Goal: Navigation & Orientation: Find specific page/section

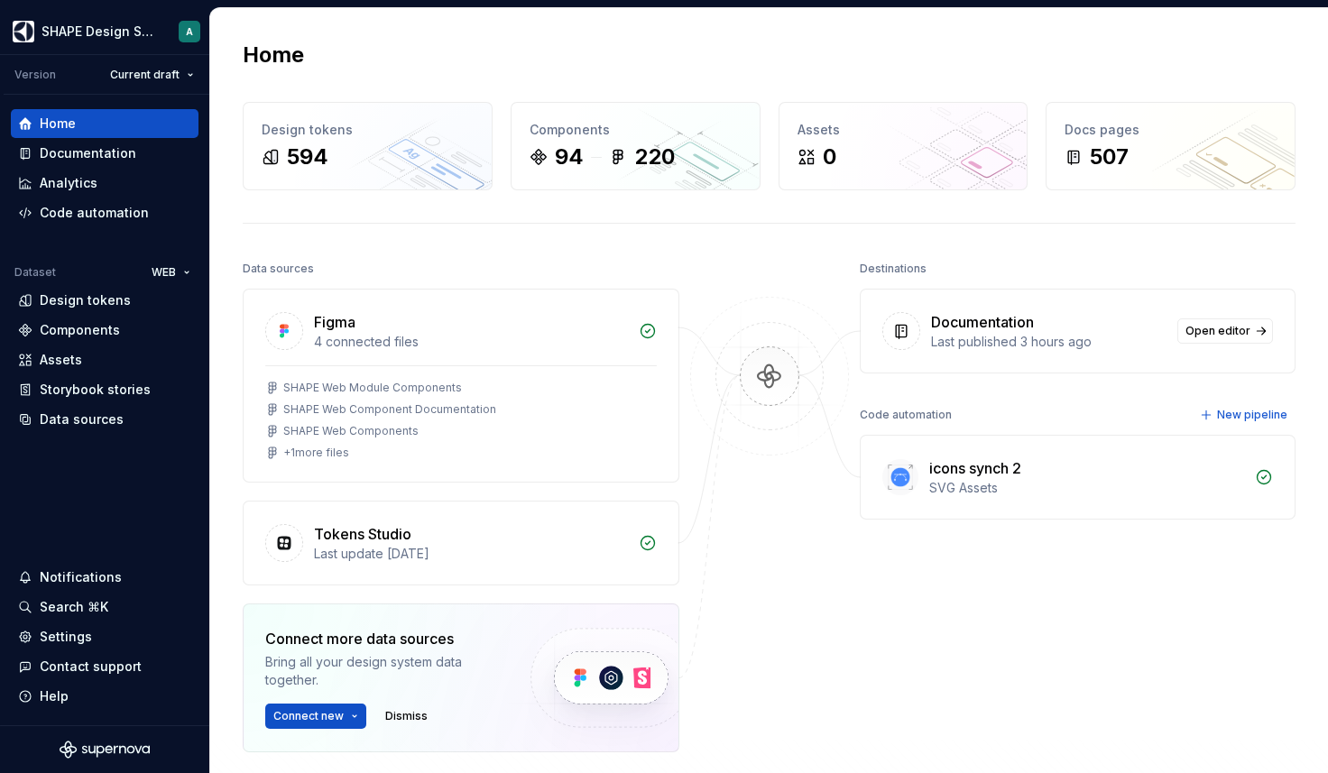
click at [212, 412] on div "Home Design tokens 594 Components 94 220 Assets 0 Docs pages 507 Data sources F…" at bounding box center [769, 477] width 1118 height 939
click at [76, 327] on div "Components" at bounding box center [80, 330] width 80 height 18
